Goal: Information Seeking & Learning: Learn about a topic

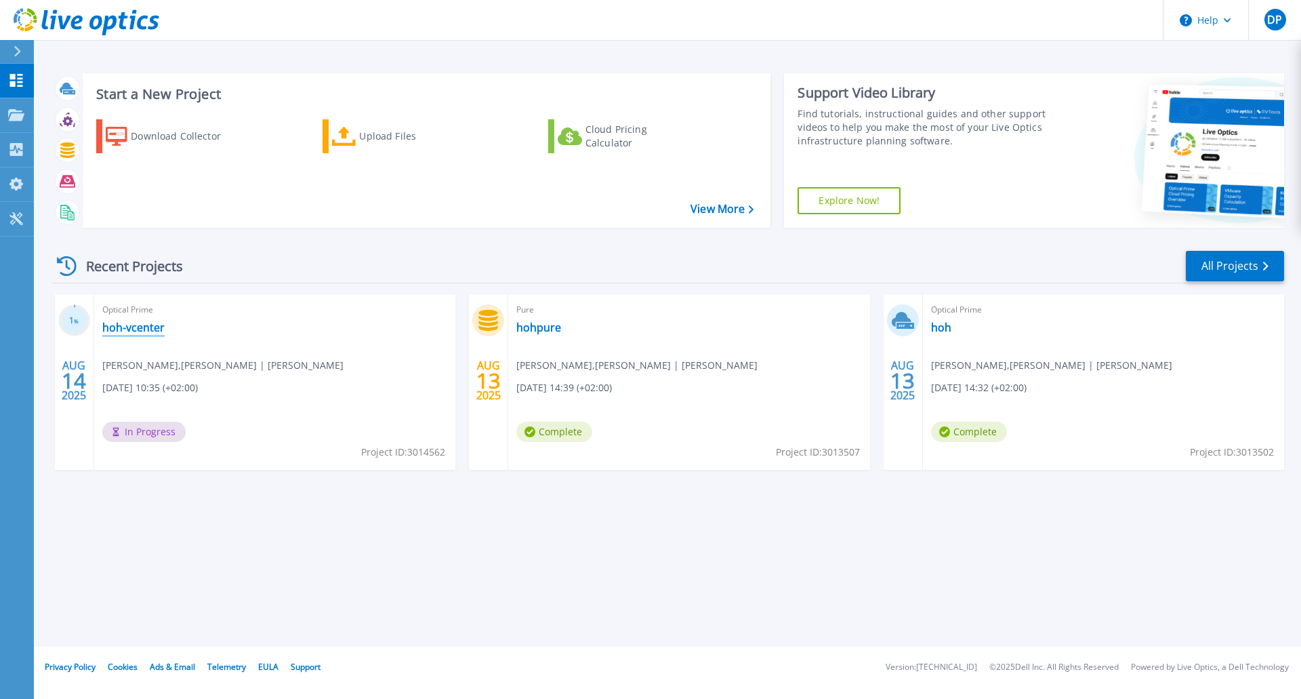
click at [150, 329] on link "hoh-vcenter" at bounding box center [133, 328] width 62 height 14
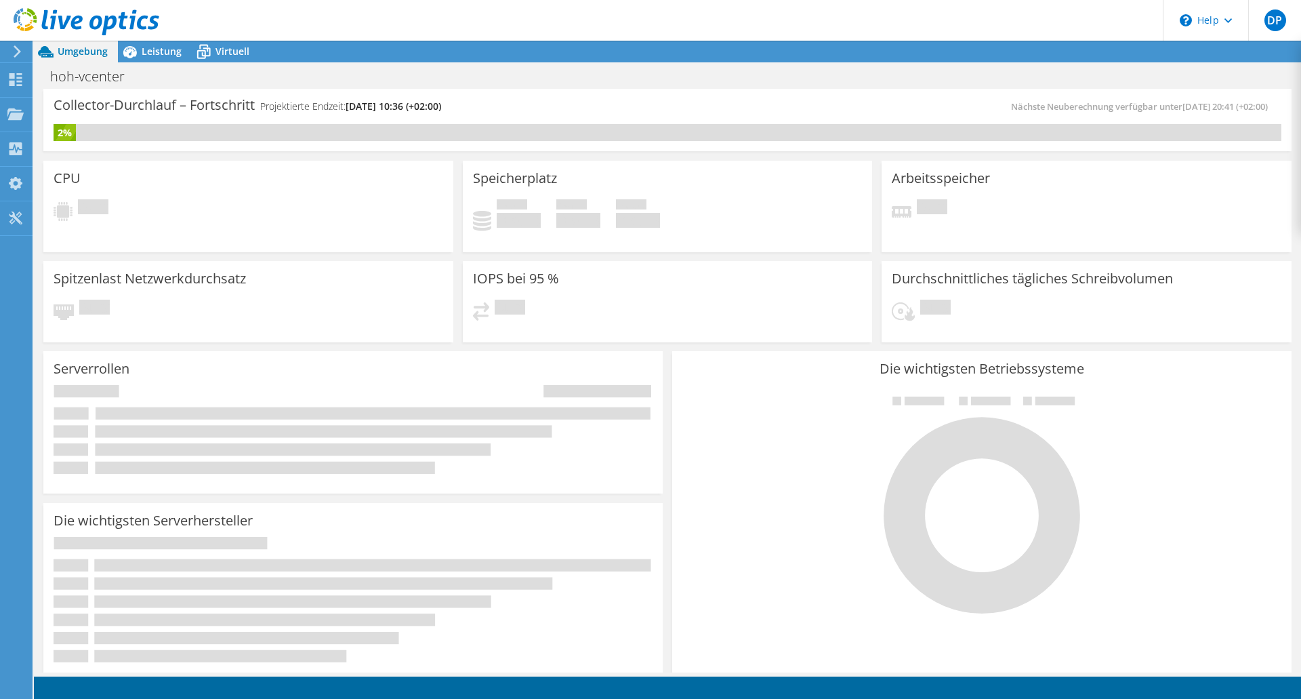
click at [1116, 108] on span "Nächste Neuberechnung verfügbar unter 08.14.2025, 20:41 (+02:00)" at bounding box center [1143, 106] width 264 height 12
click at [339, 109] on h4 "Projektierte Endzeit: 08.21.2025, 10:36 (+02:00)" at bounding box center [350, 106] width 181 height 15
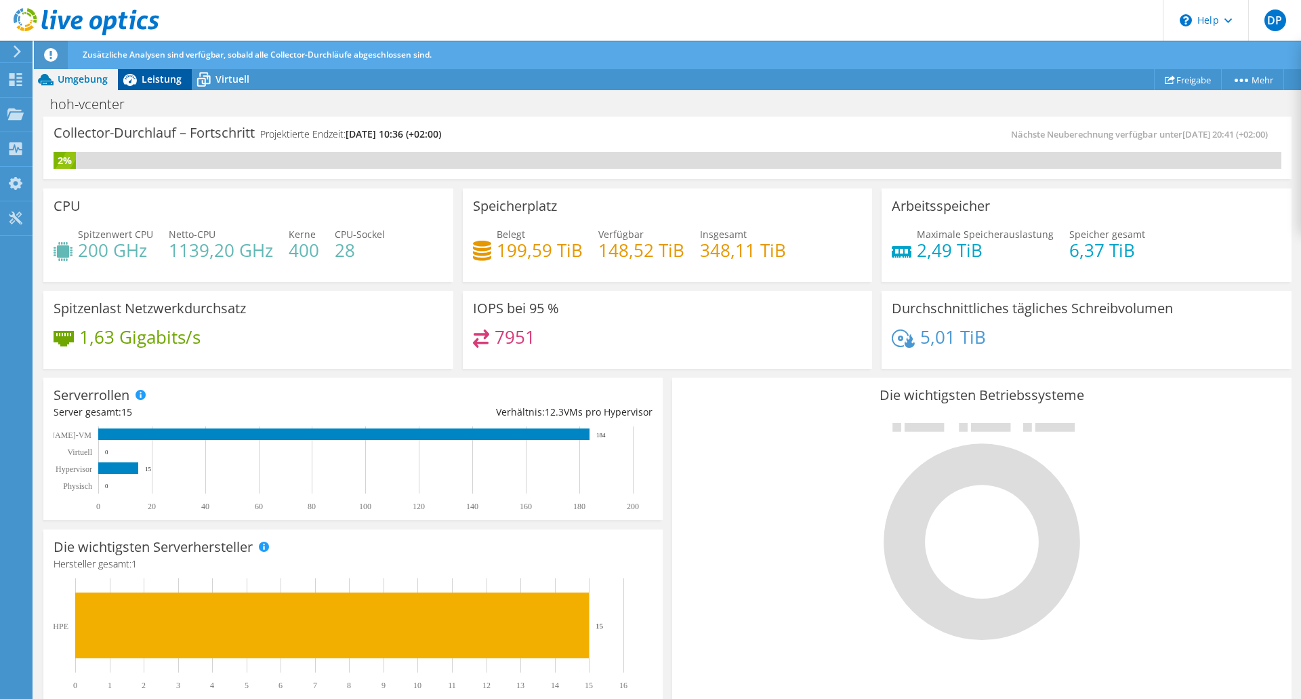
click at [152, 82] on span "Leistung" at bounding box center [162, 79] width 40 height 13
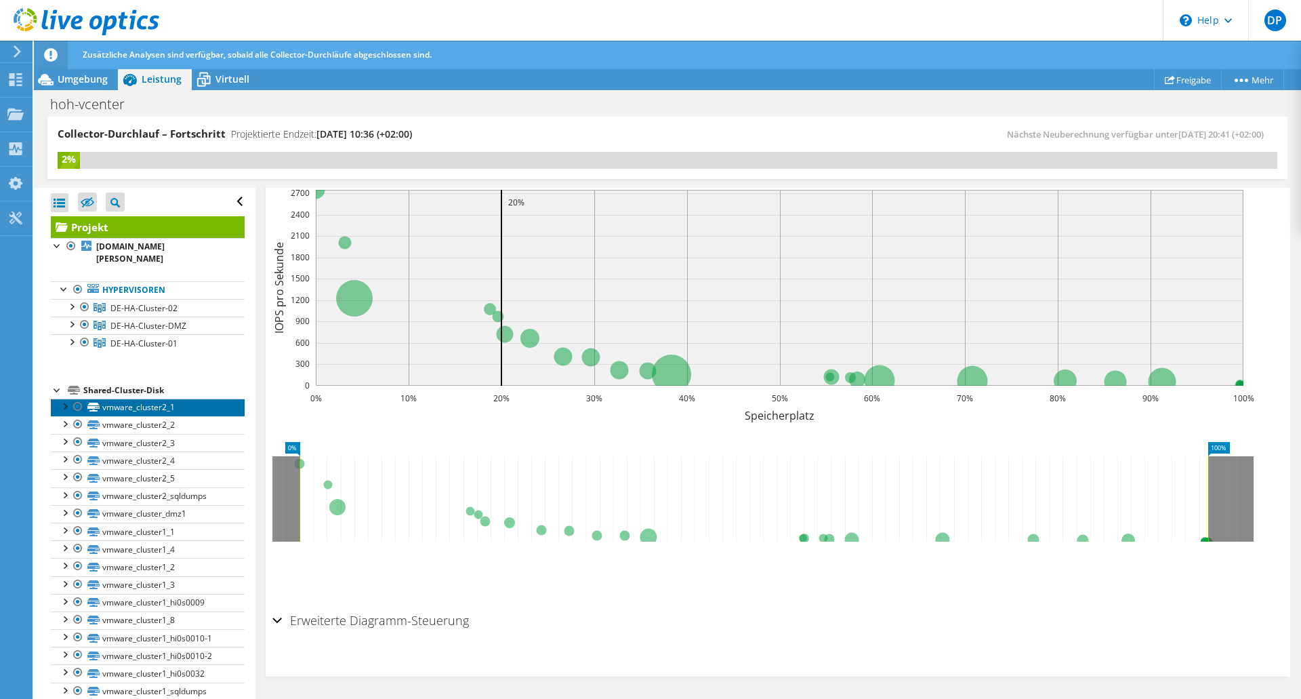
click at [163, 399] on link "vmware_cluster2_1" at bounding box center [148, 407] width 194 height 18
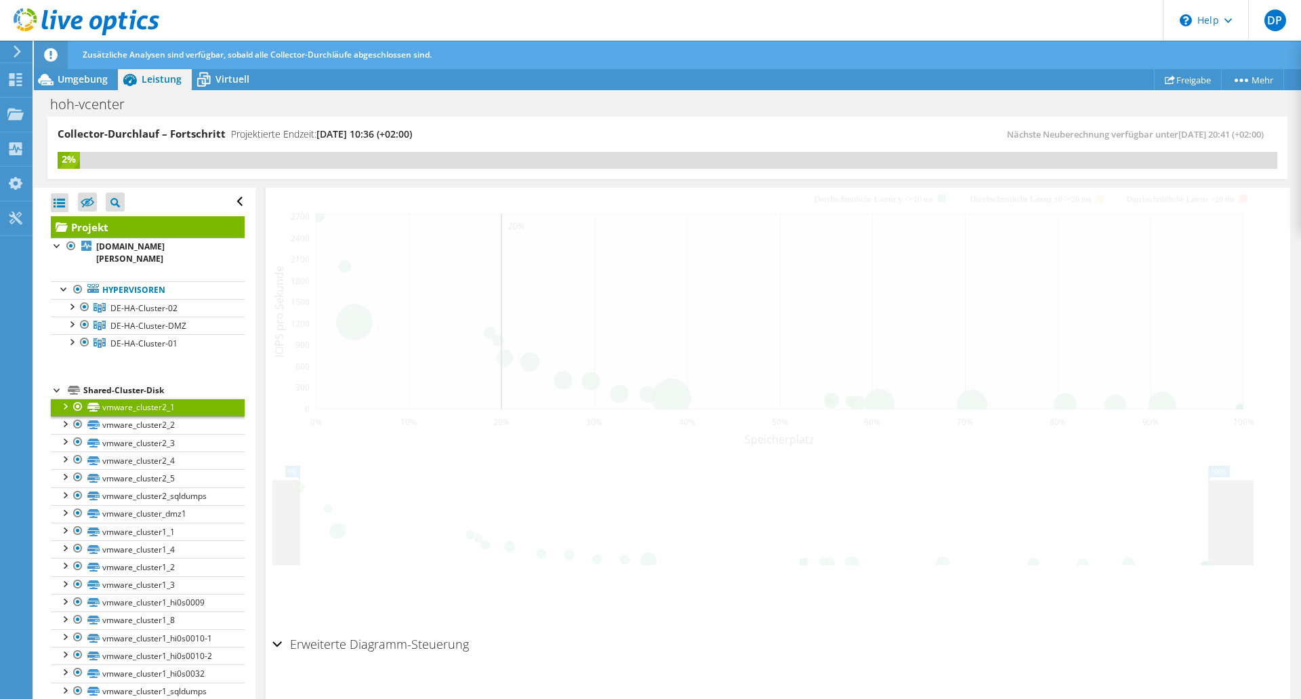
scroll to position [384, 0]
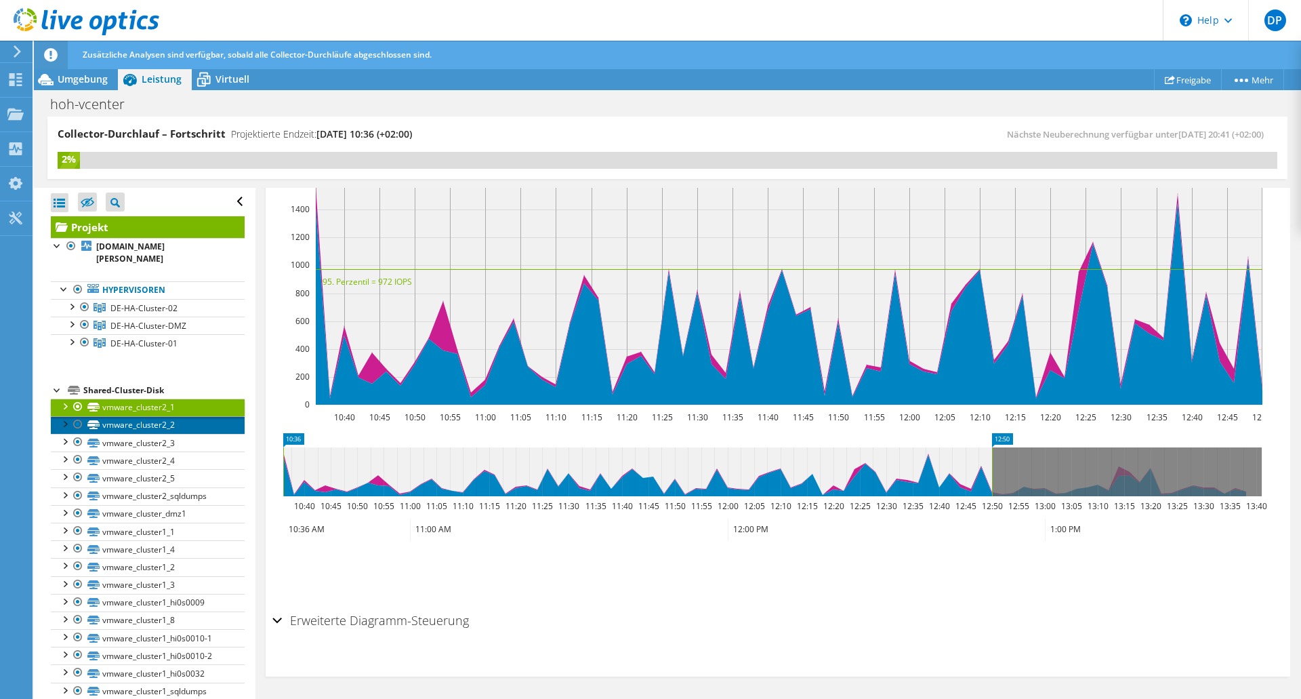
click at [166, 416] on link "vmware_cluster2_2" at bounding box center [148, 425] width 194 height 18
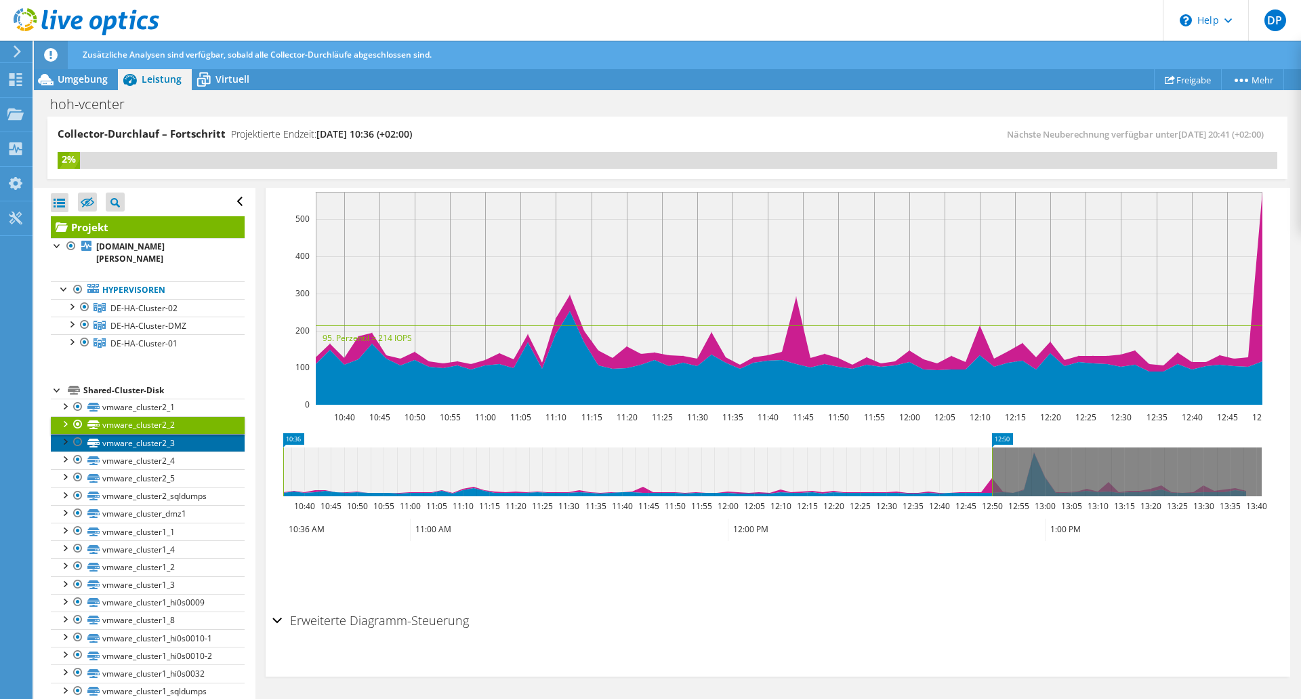
click at [165, 434] on link "vmware_cluster2_3" at bounding box center [148, 443] width 194 height 18
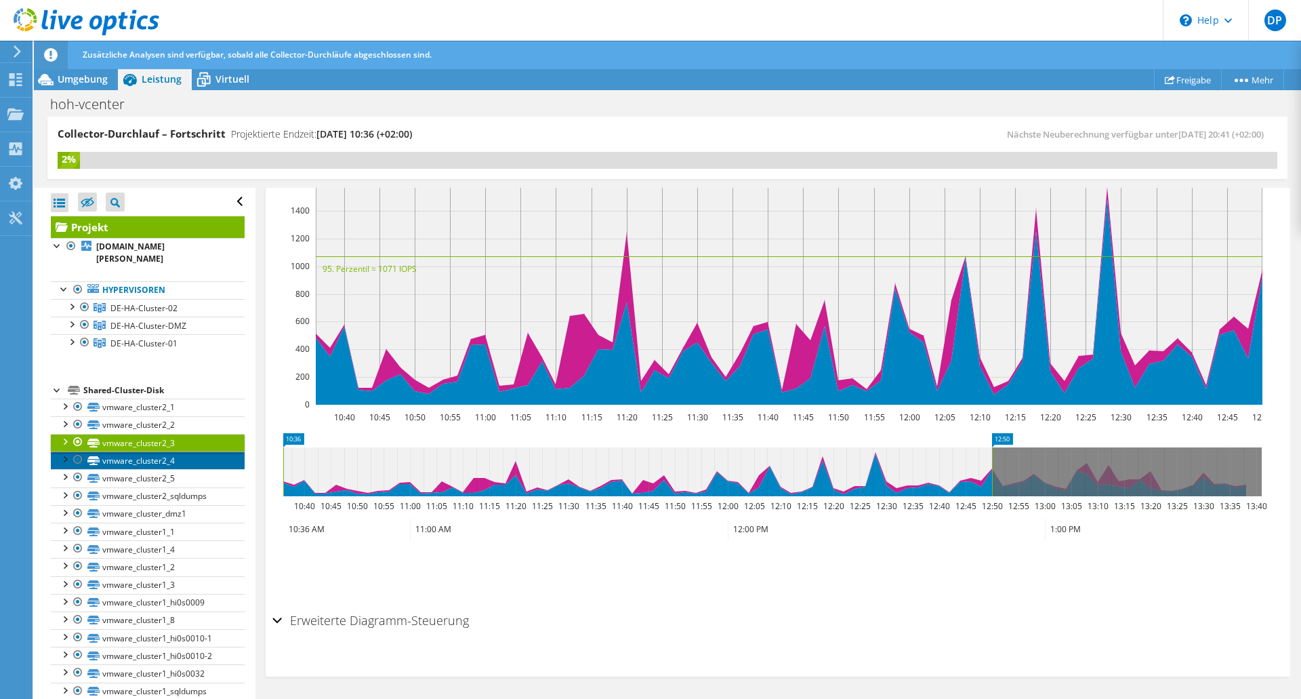
click at [163, 451] on link "vmware_cluster2_4" at bounding box center [148, 460] width 194 height 18
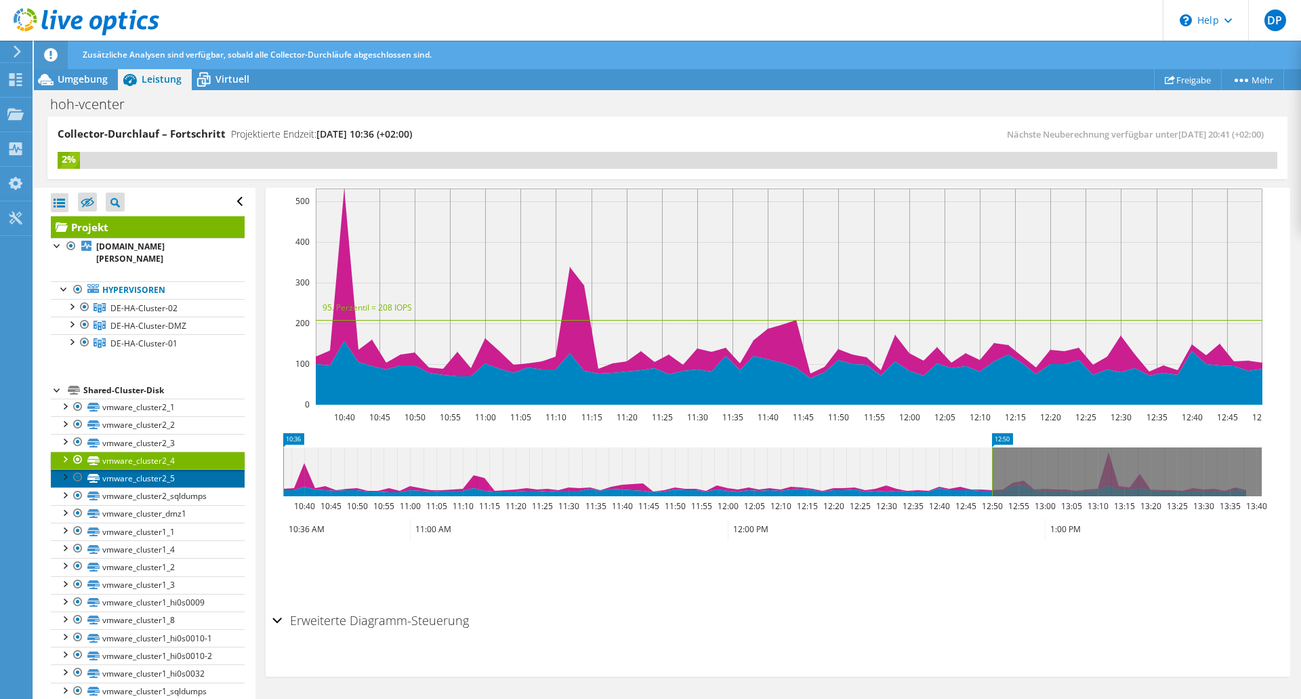
click at [164, 469] on link "vmware_cluster2_5" at bounding box center [148, 478] width 194 height 18
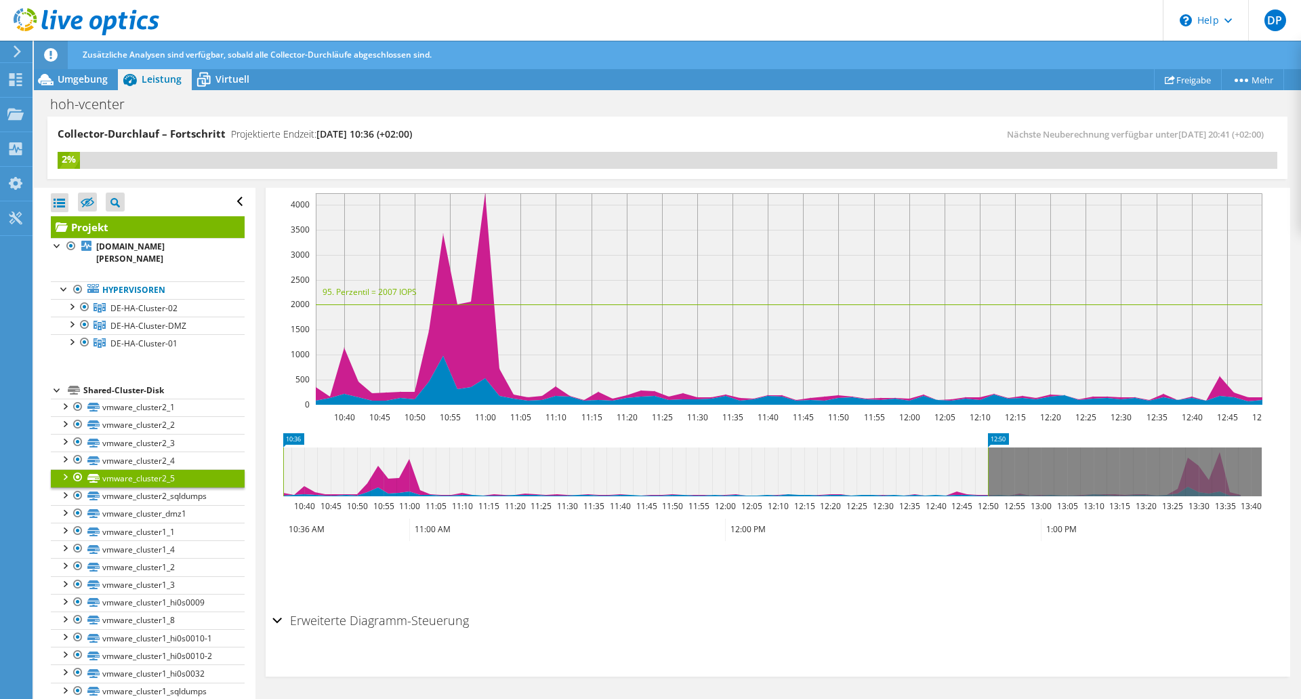
scroll to position [68, 0]
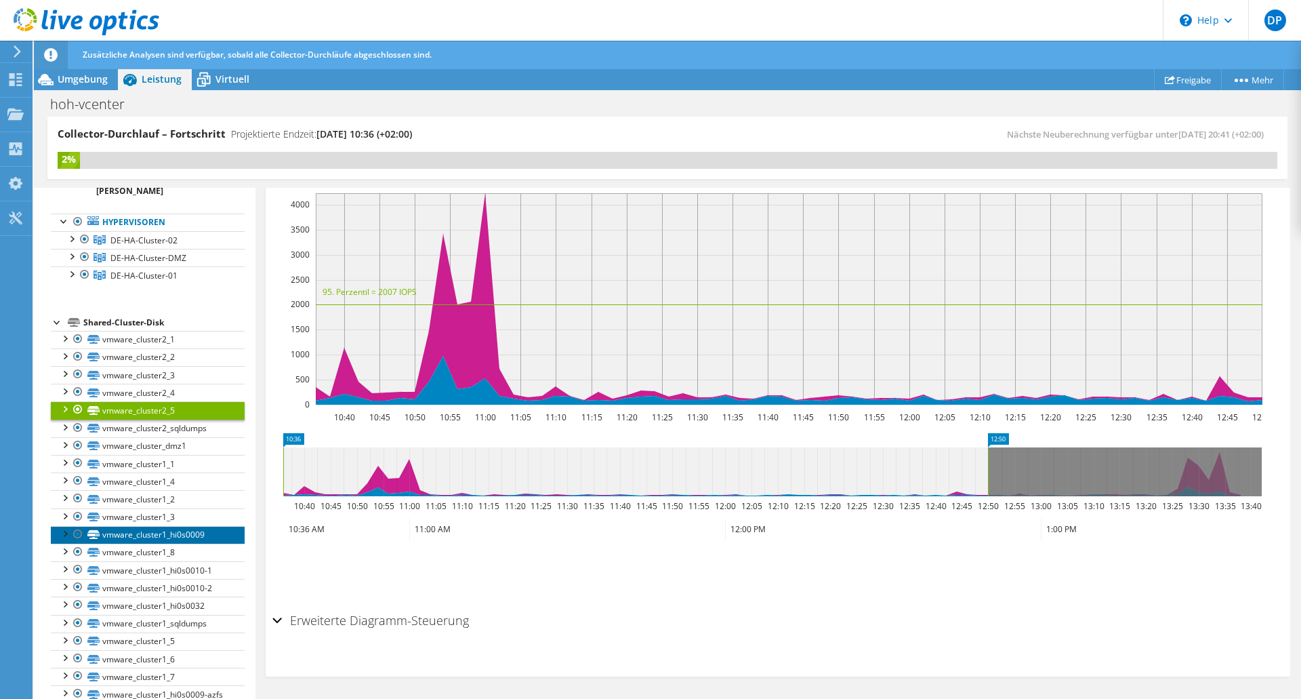
click at [175, 526] on link "vmware_cluster1_hi0s0009" at bounding box center [148, 535] width 194 height 18
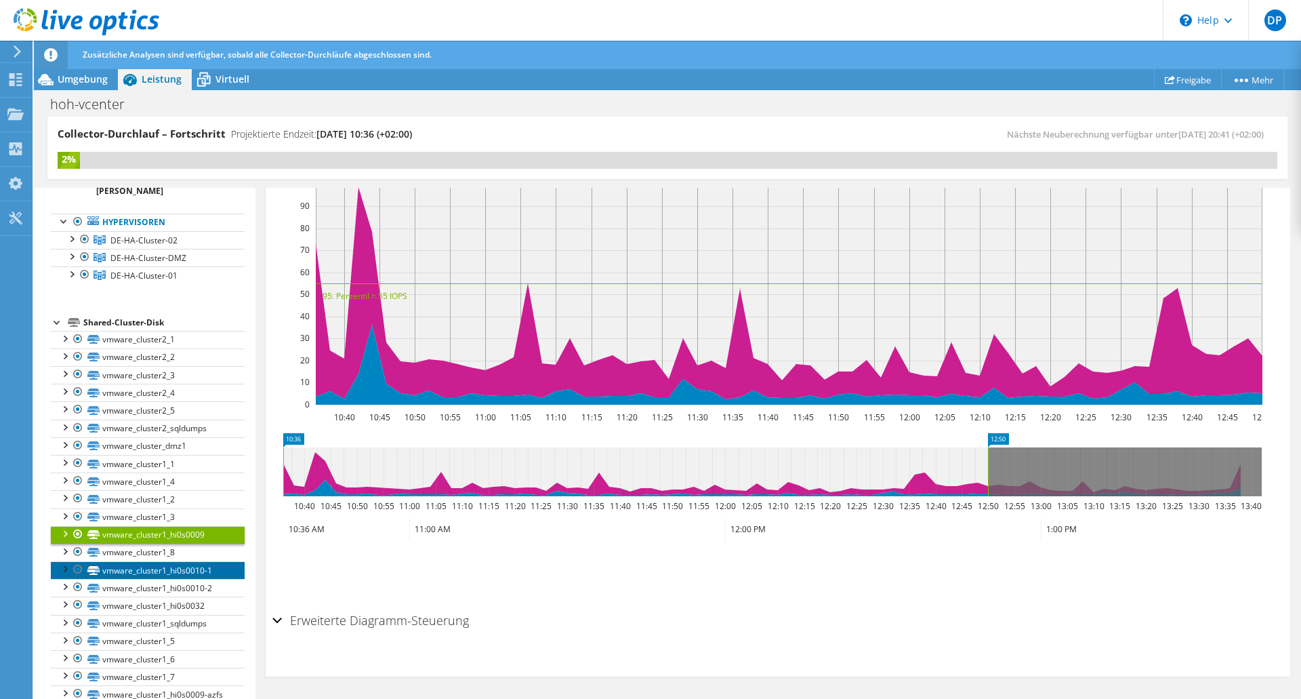
click at [182, 561] on link "vmware_cluster1_hi0s0010-1" at bounding box center [148, 570] width 194 height 18
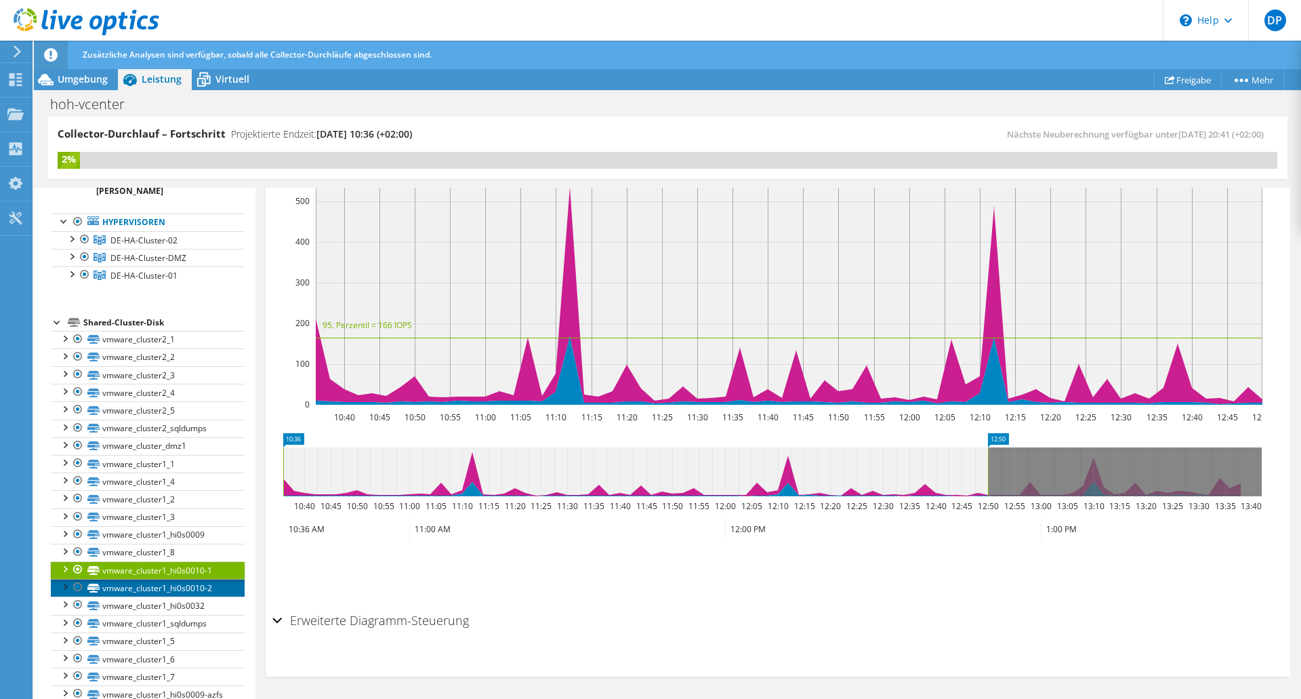
click at [198, 580] on link "vmware_cluster1_hi0s0010-2" at bounding box center [148, 588] width 194 height 18
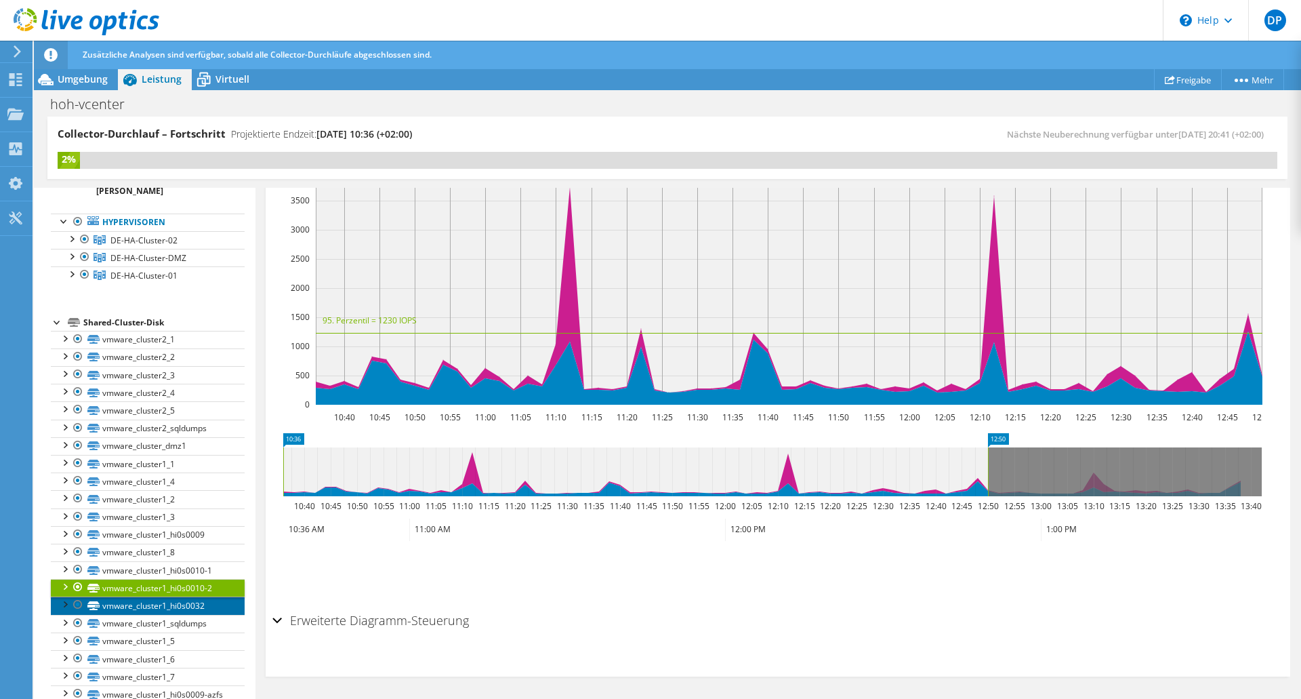
click at [201, 596] on link "vmware_cluster1_hi0s0032" at bounding box center [148, 605] width 194 height 18
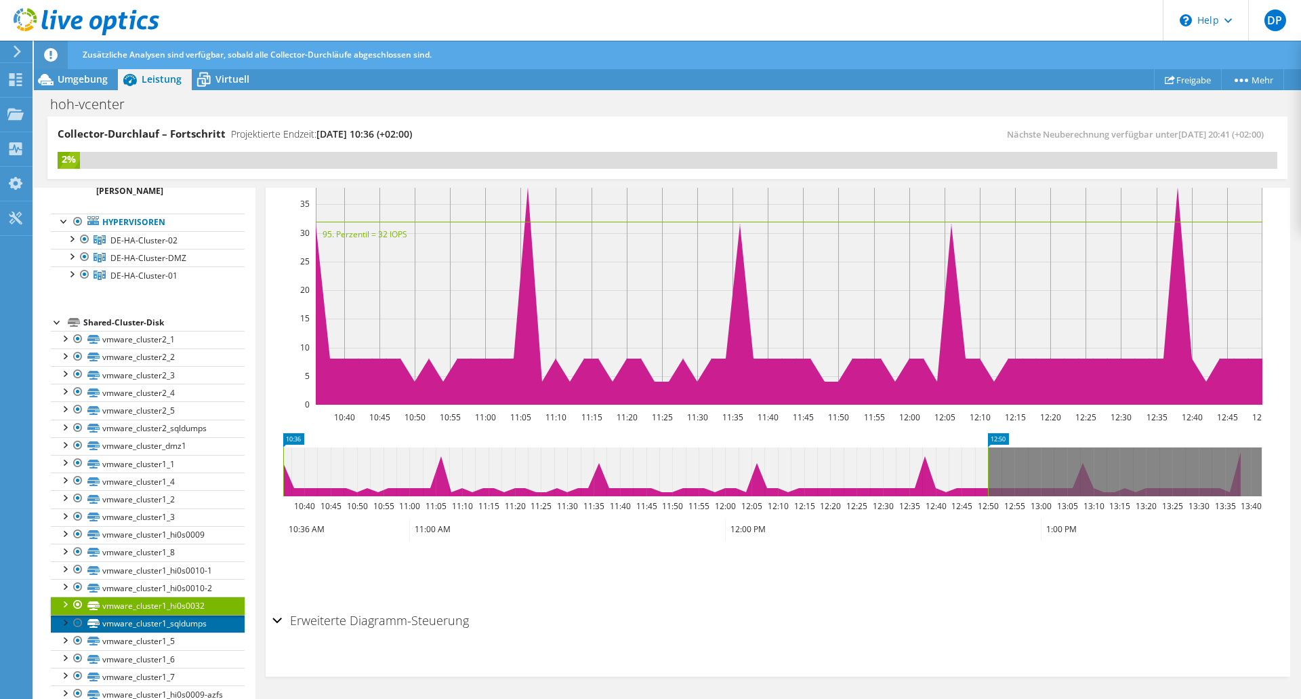
click at [201, 615] on link "vmware_cluster1_sqldumps" at bounding box center [148, 624] width 194 height 18
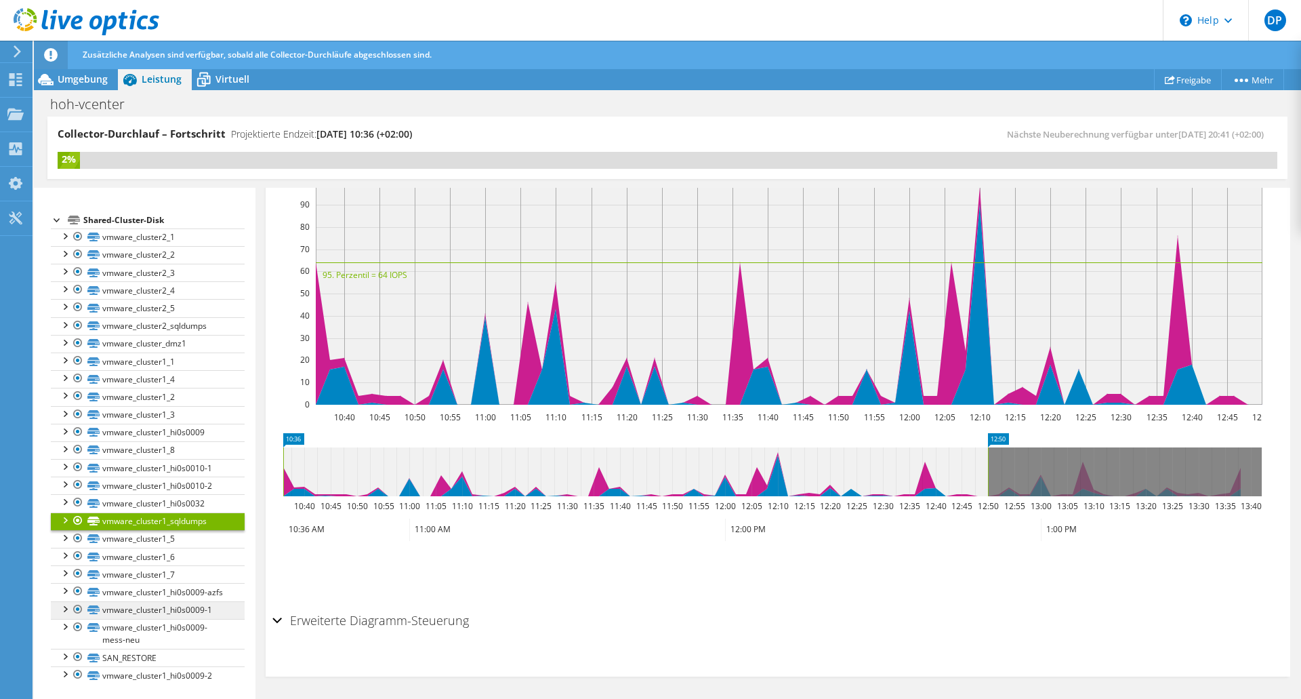
scroll to position [0, 0]
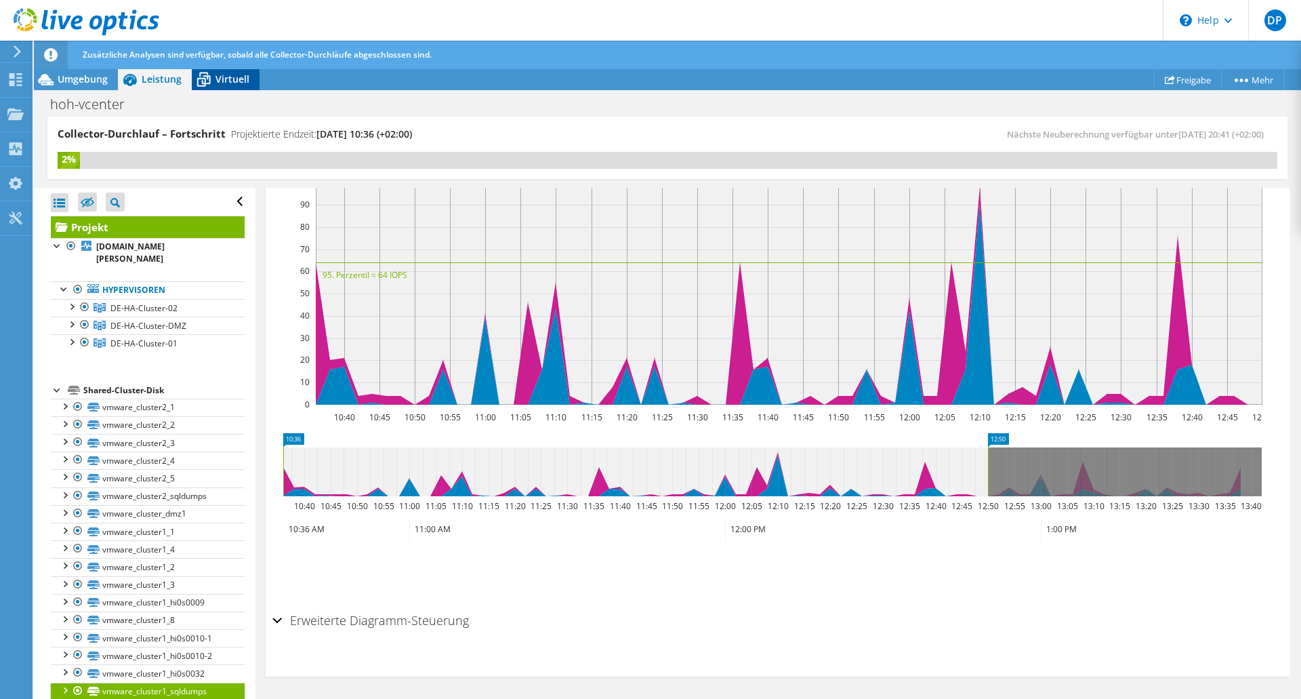
click at [220, 78] on span "Virtuell" at bounding box center [233, 79] width 34 height 13
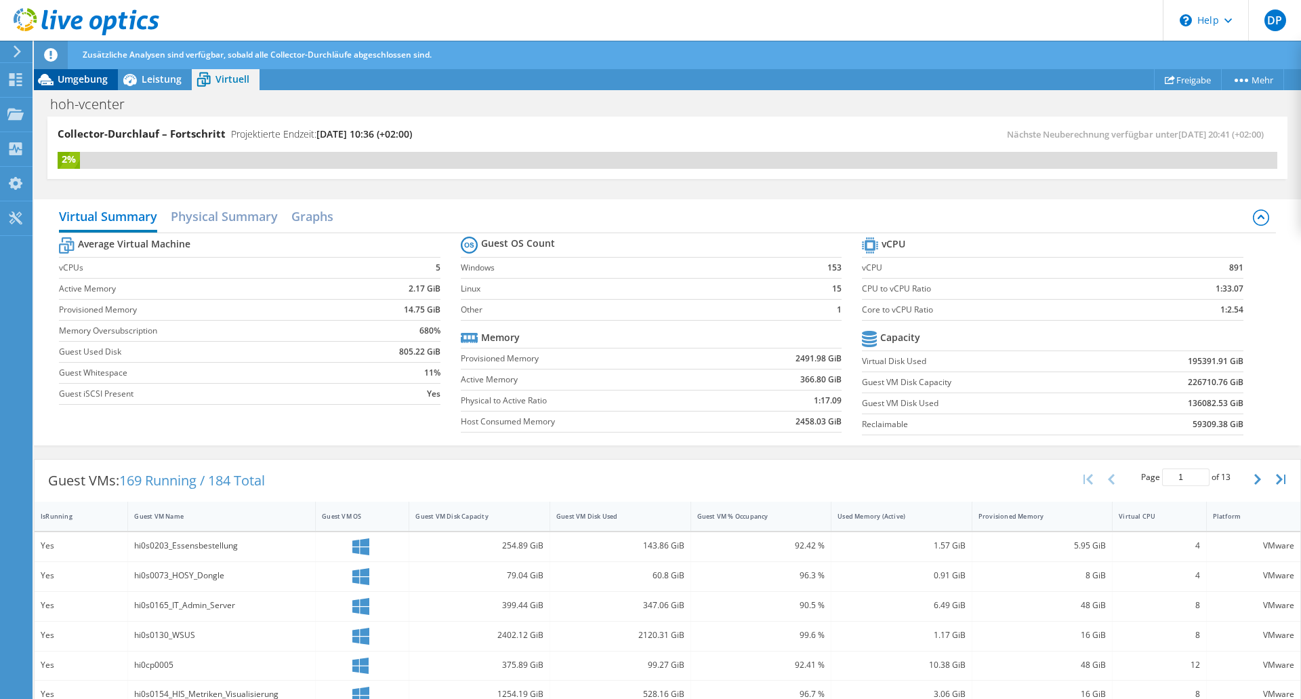
click at [75, 85] on div "Umgebung" at bounding box center [76, 79] width 84 height 22
